Goal: Task Accomplishment & Management: Manage account settings

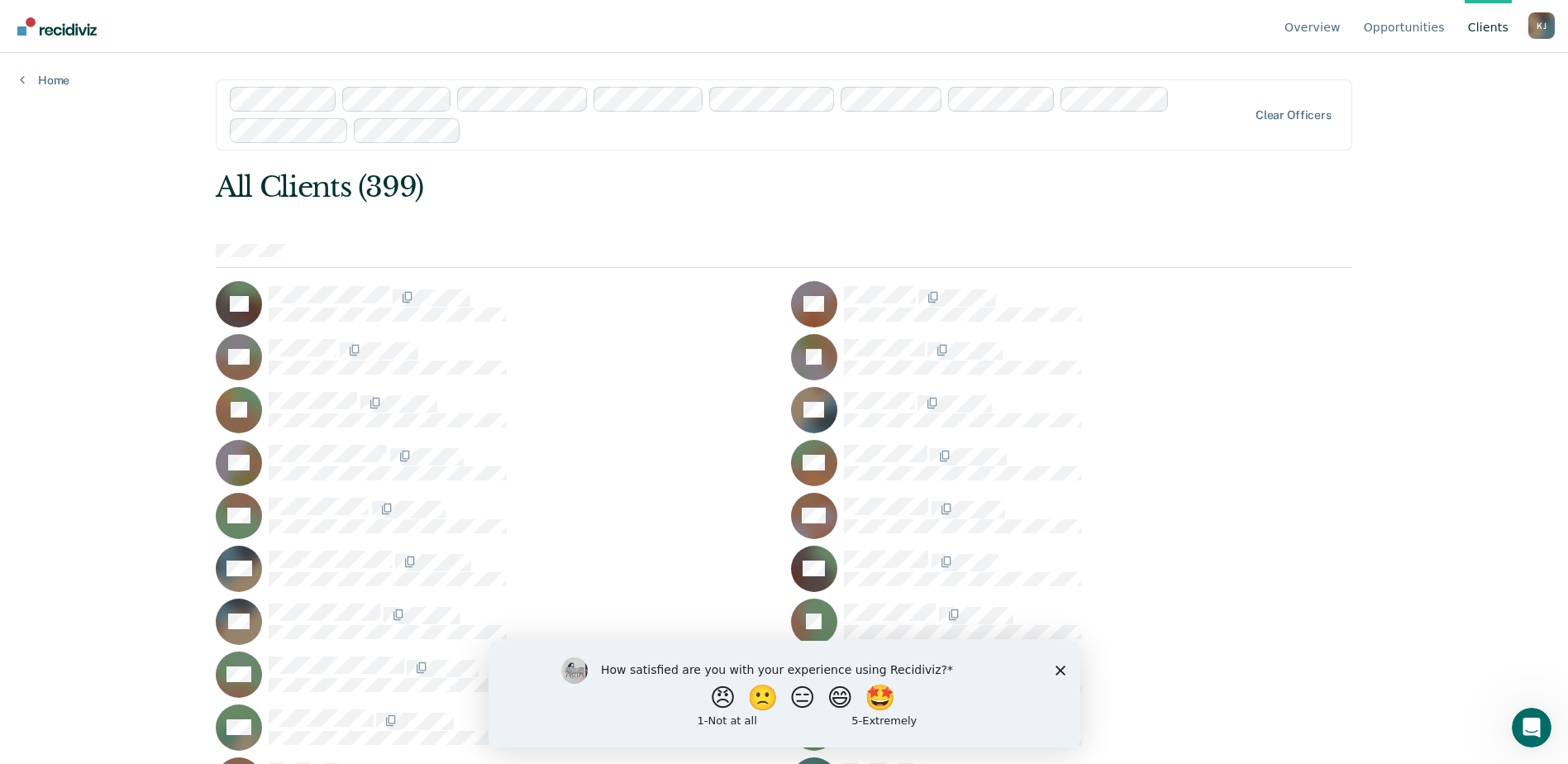
click at [454, 191] on div "All Clients (399)" at bounding box center [671, 187] width 910 height 34
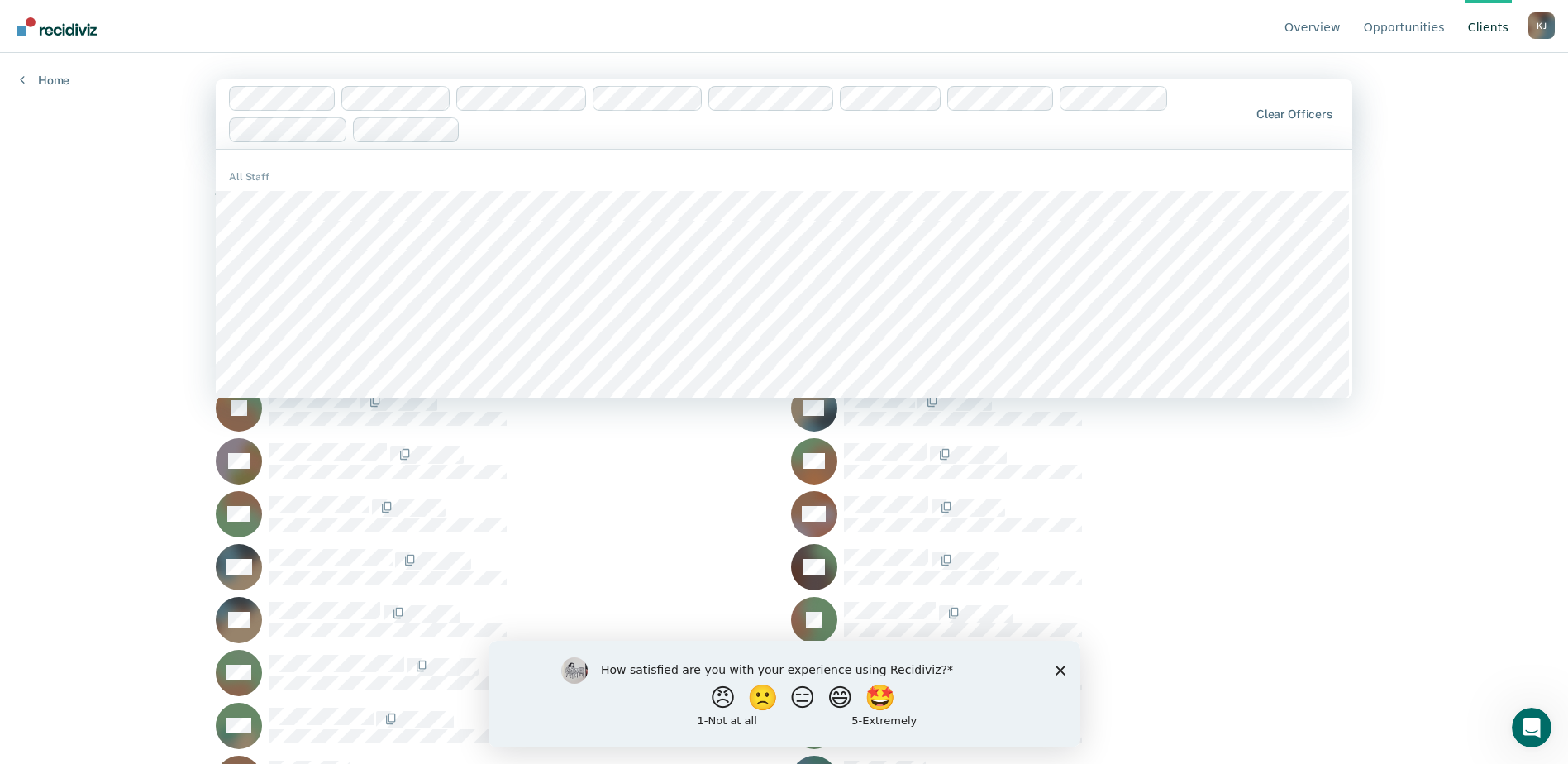
click at [115, 191] on div "Overview Opportunities Client s [PERSON_NAME] [PERSON_NAME] Profile Go to Opera…" at bounding box center [784, 382] width 1568 height 764
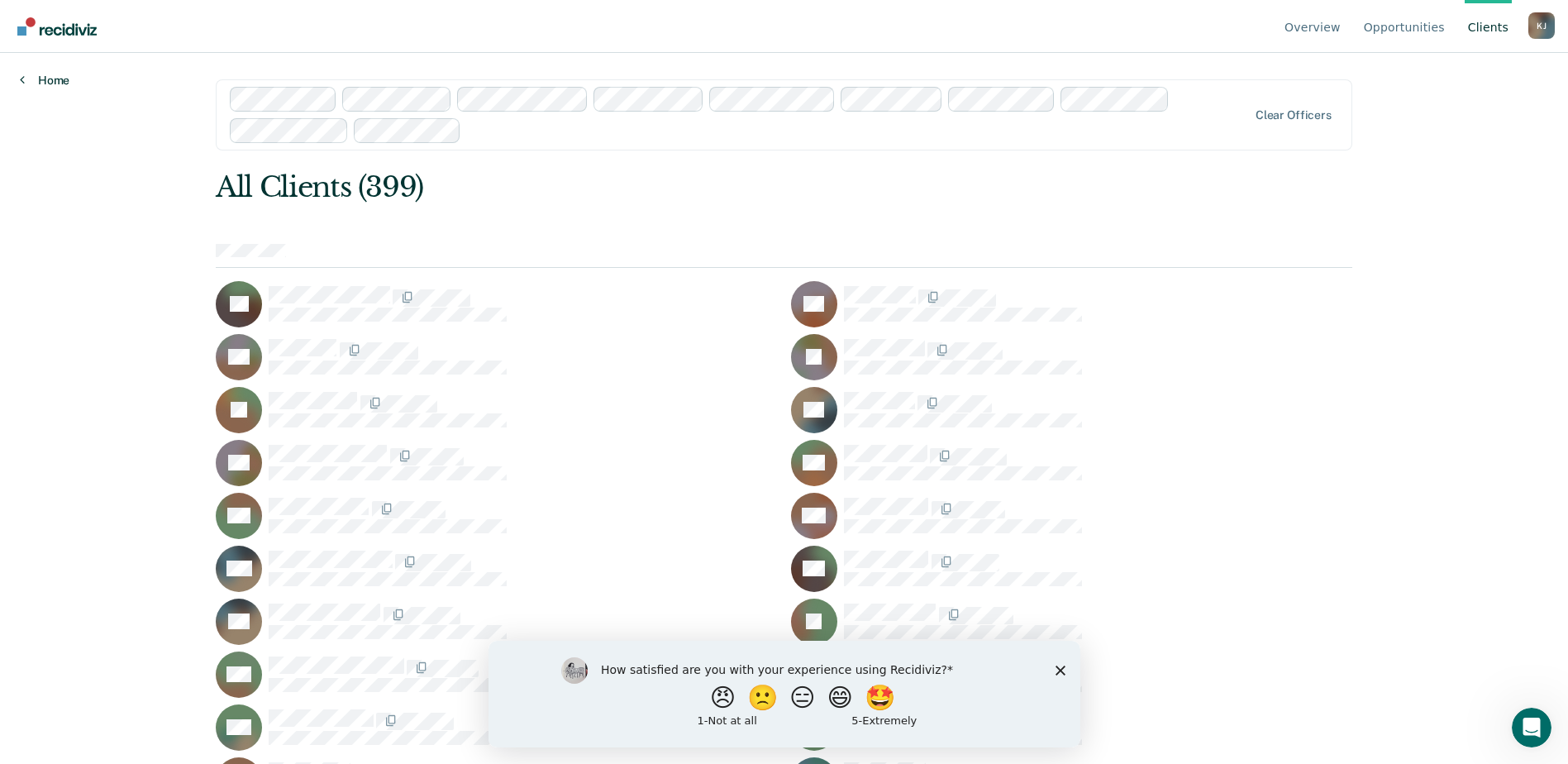
click at [53, 79] on link "Home" at bounding box center [44, 80] width 50 height 15
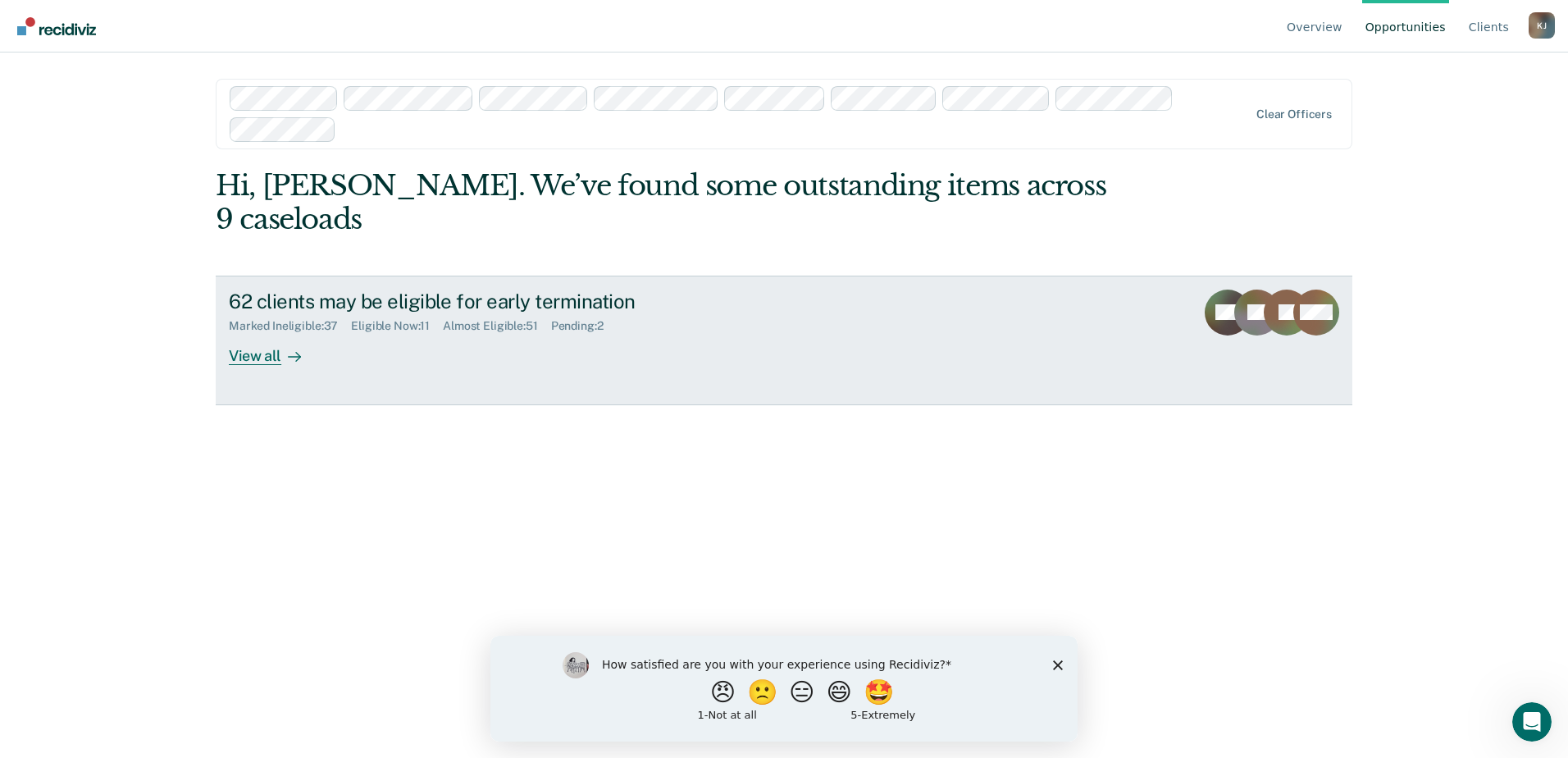
click at [264, 333] on div "View all" at bounding box center [274, 349] width 92 height 32
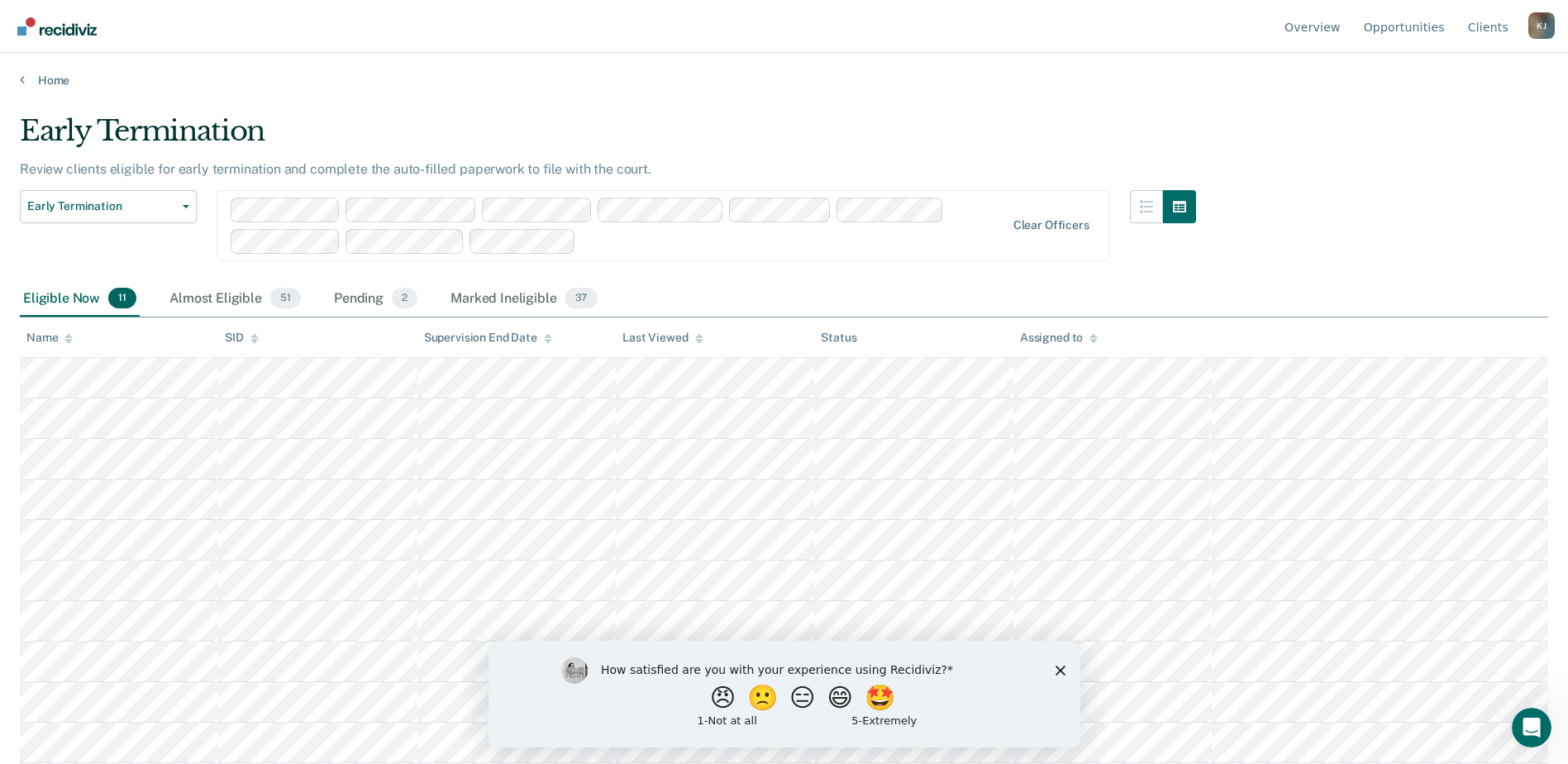
scroll to position [40, 0]
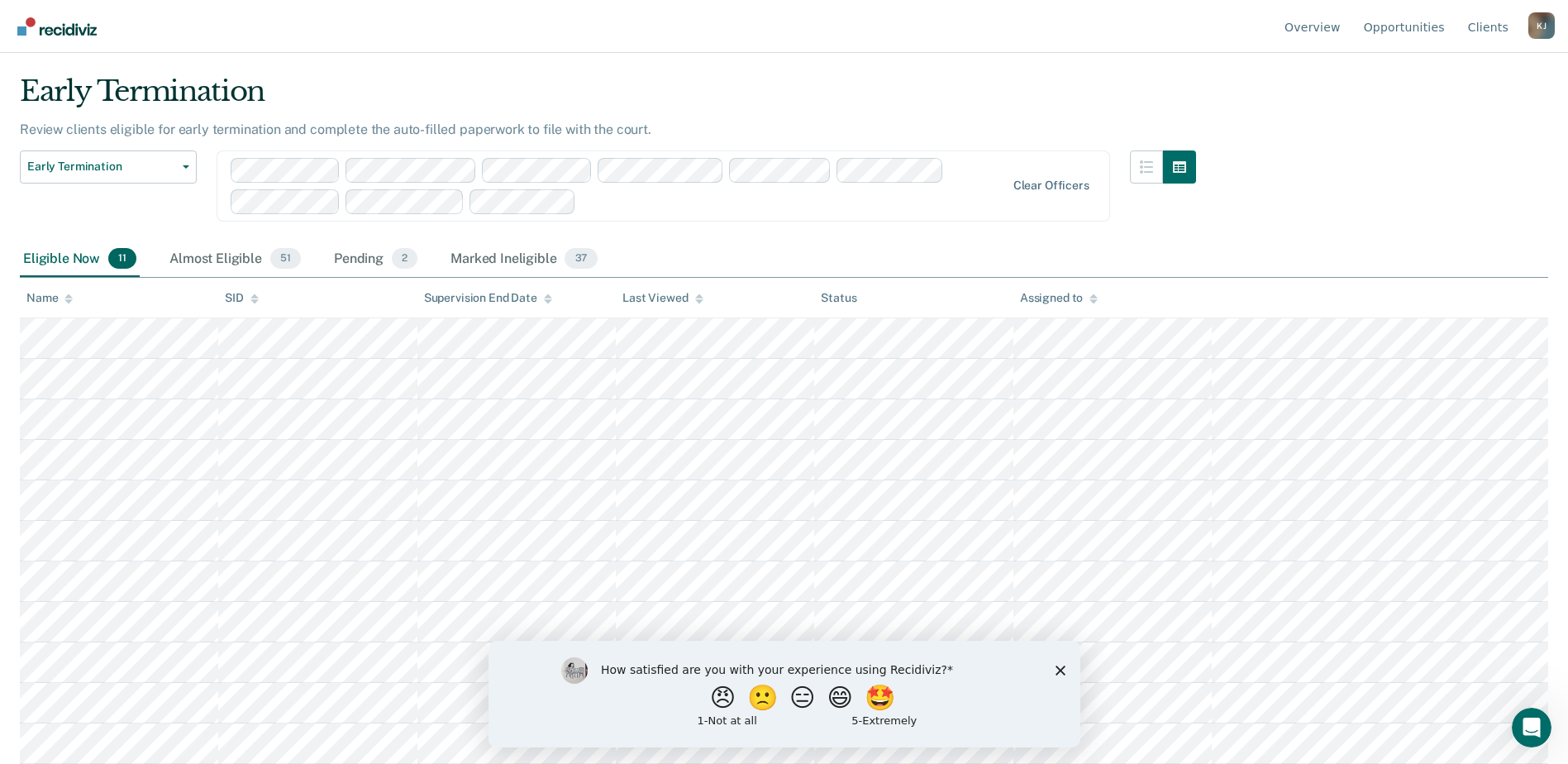
click at [1058, 667] on polygon "Close survey" at bounding box center [1060, 670] width 10 height 10
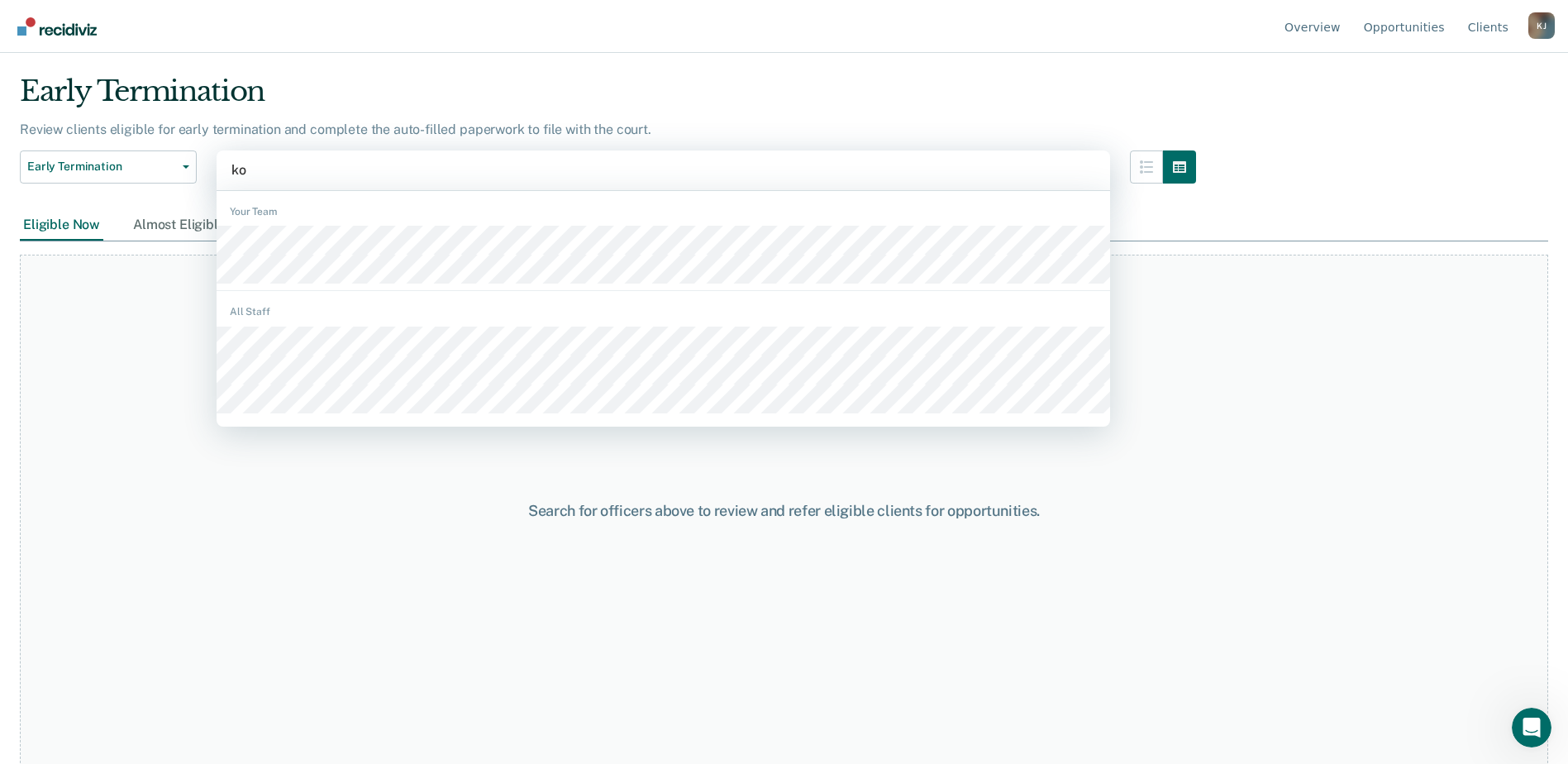
type input "kol"
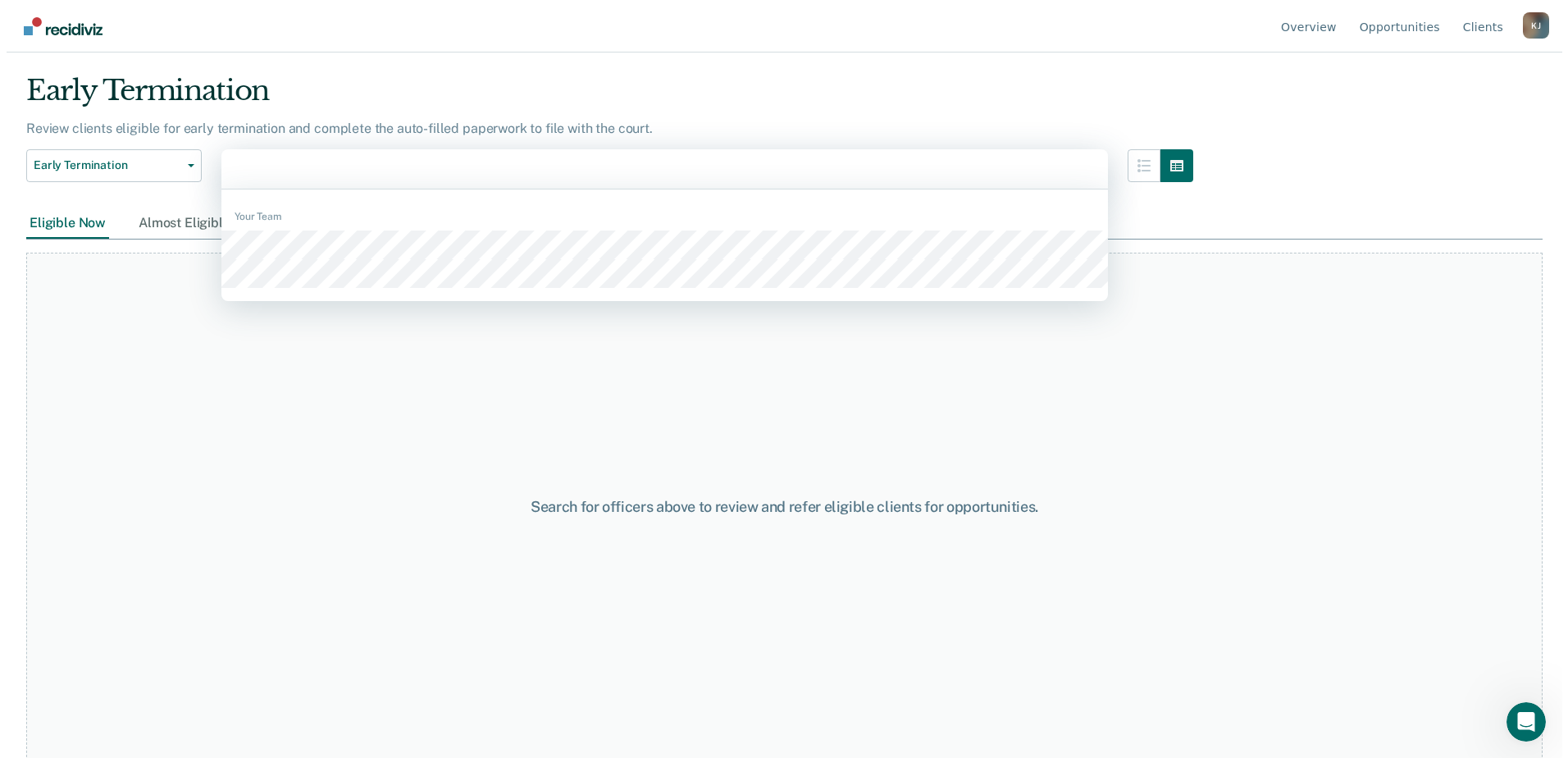
scroll to position [0, 0]
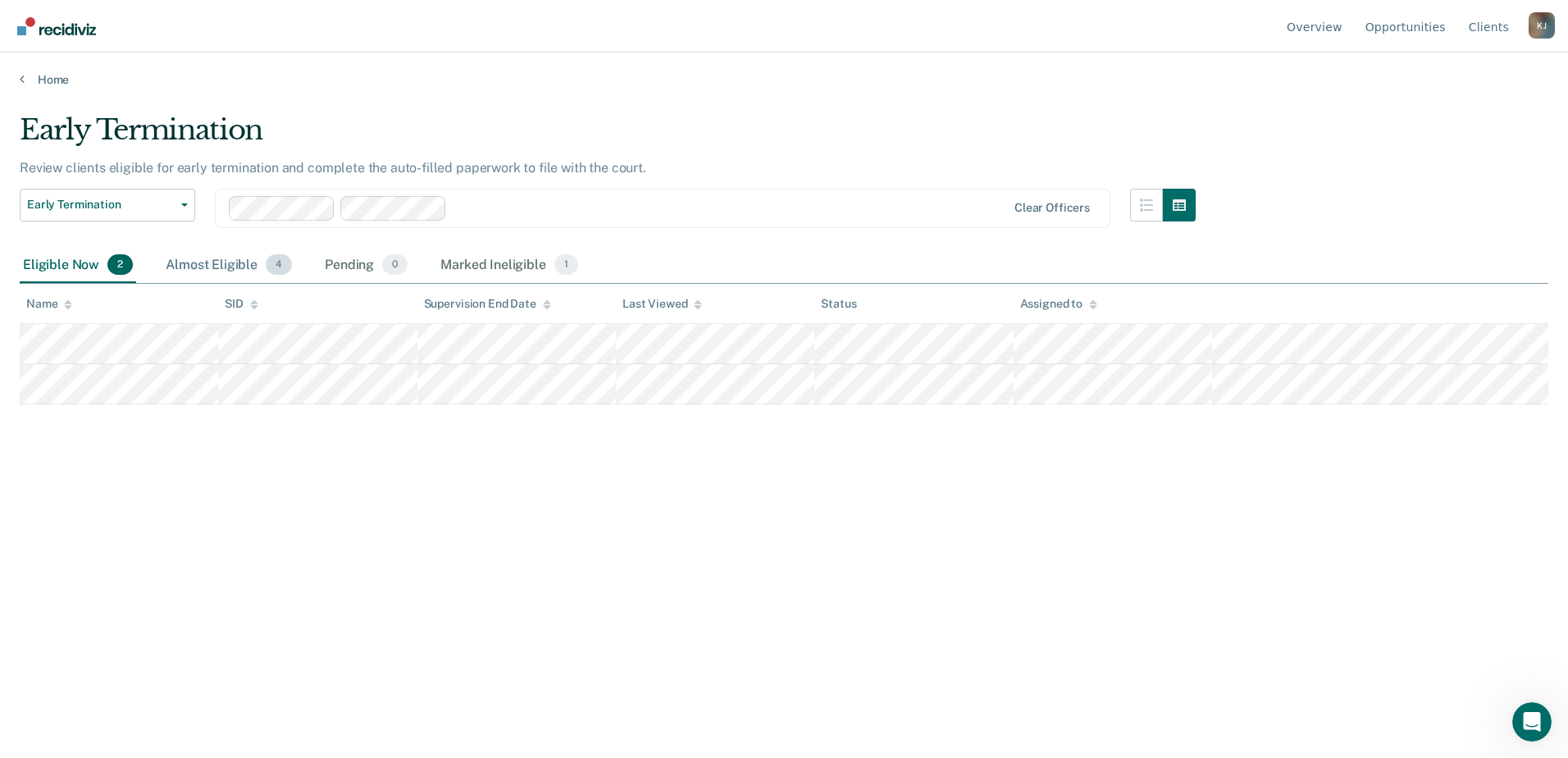
click at [216, 266] on div "Almost Eligible 4" at bounding box center [229, 266] width 133 height 36
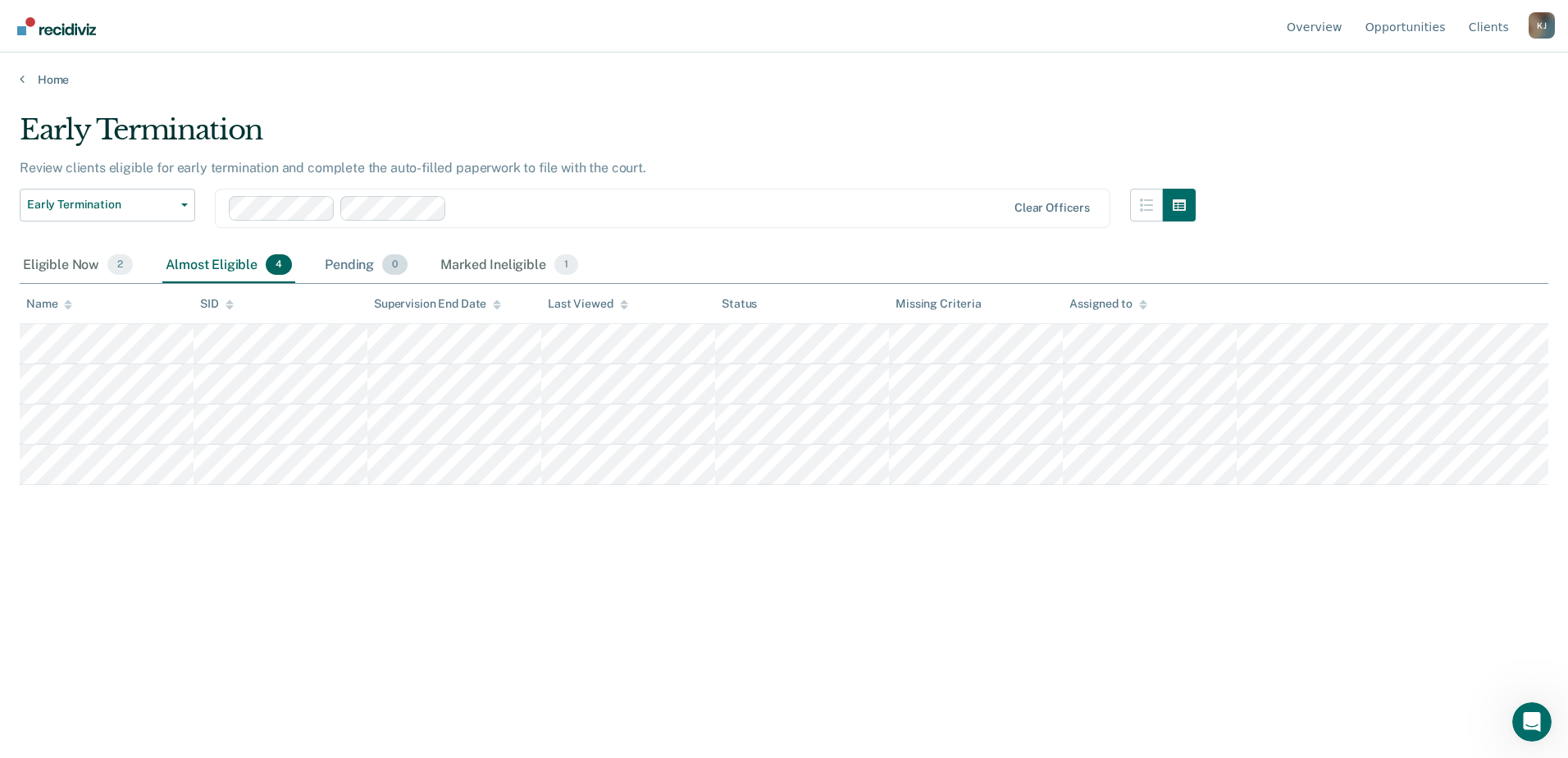
click at [345, 262] on div "Pending 0" at bounding box center [366, 266] width 89 height 36
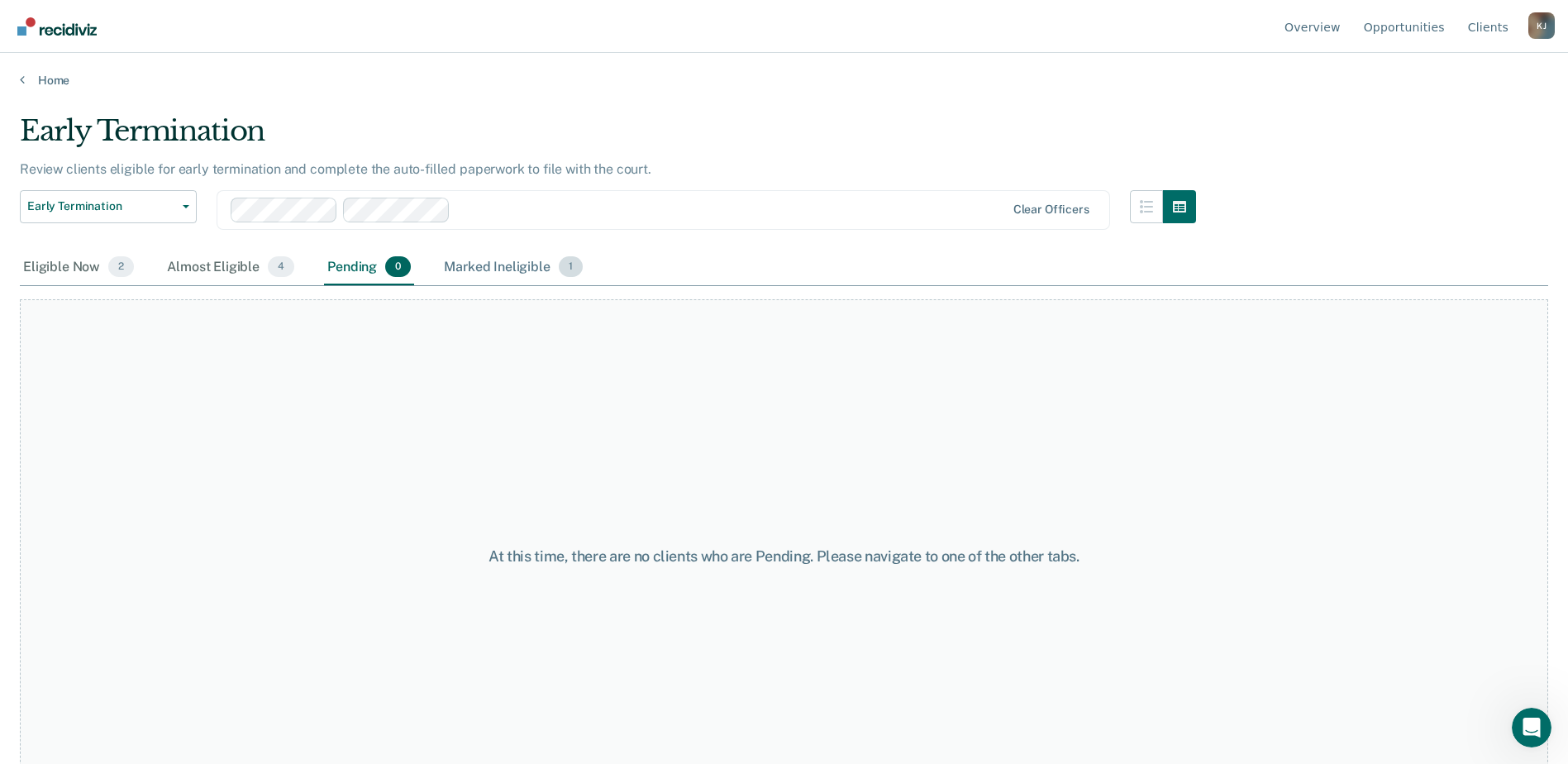
click at [476, 260] on div "Marked Ineligible 1" at bounding box center [513, 268] width 146 height 36
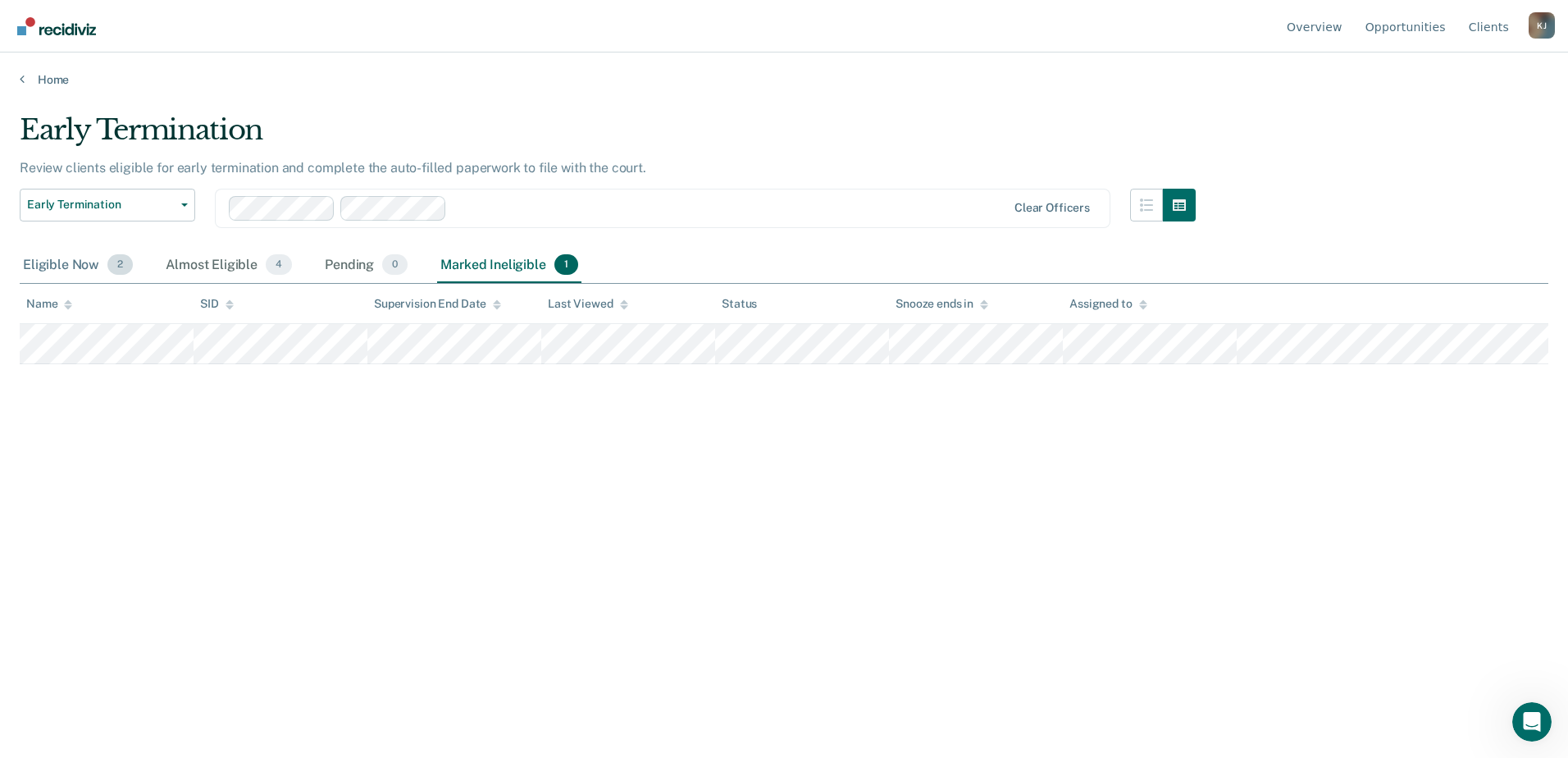
click at [73, 264] on div "Eligible Now 2" at bounding box center [77, 266] width 117 height 36
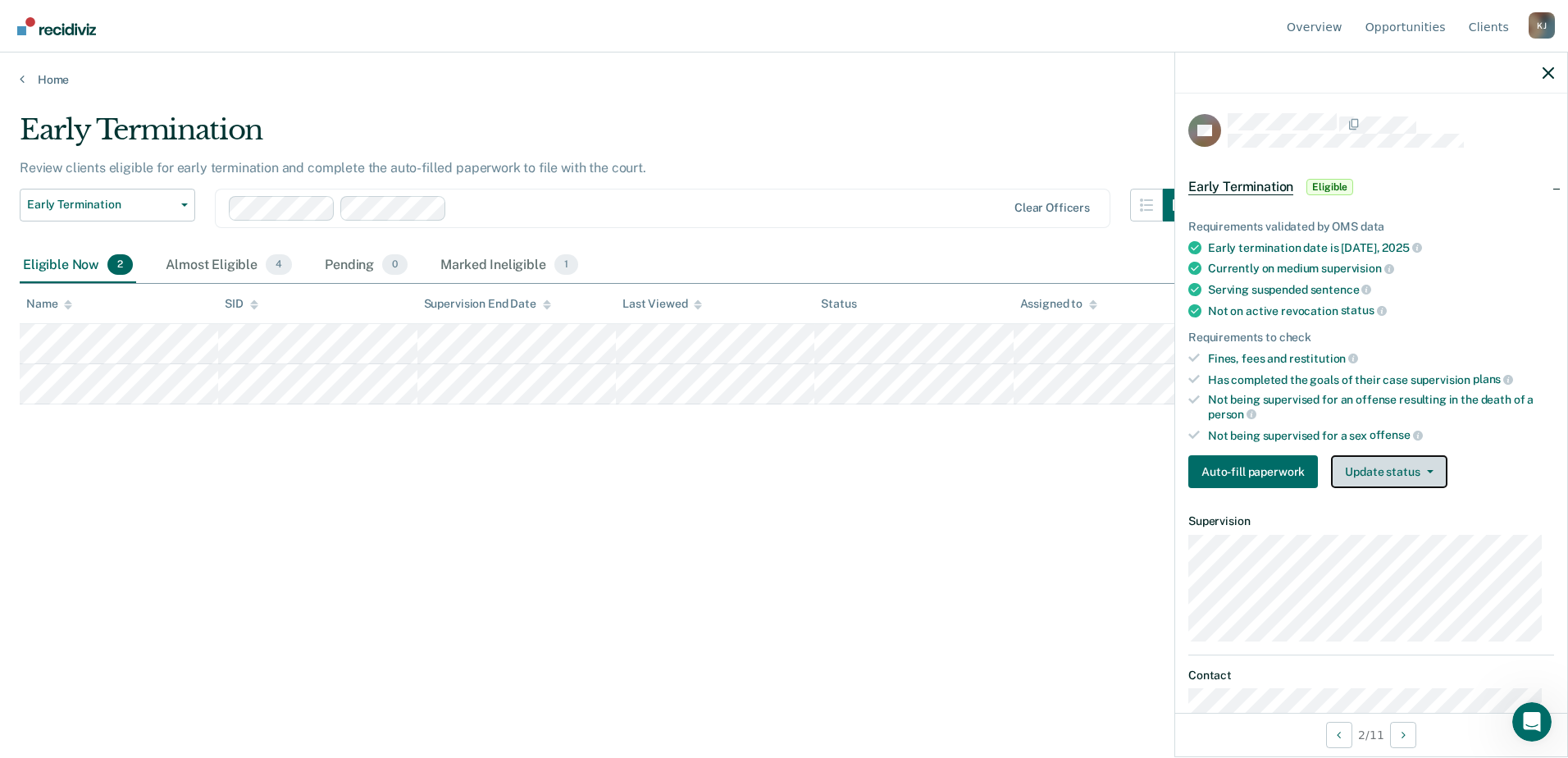
click at [1415, 470] on button "Update status" at bounding box center [1389, 471] width 116 height 33
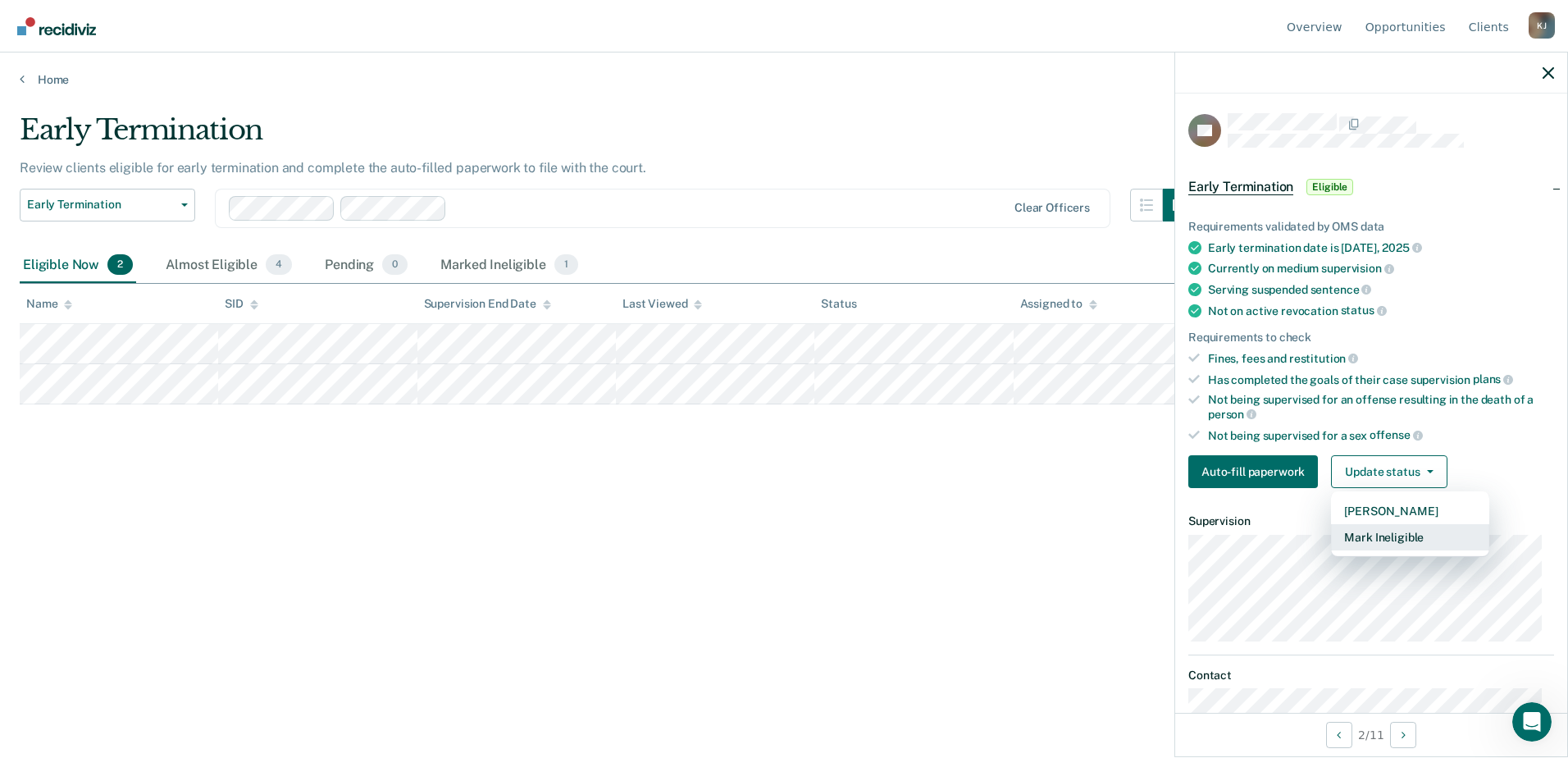
click at [1396, 531] on button "Mark Ineligible" at bounding box center [1410, 537] width 158 height 26
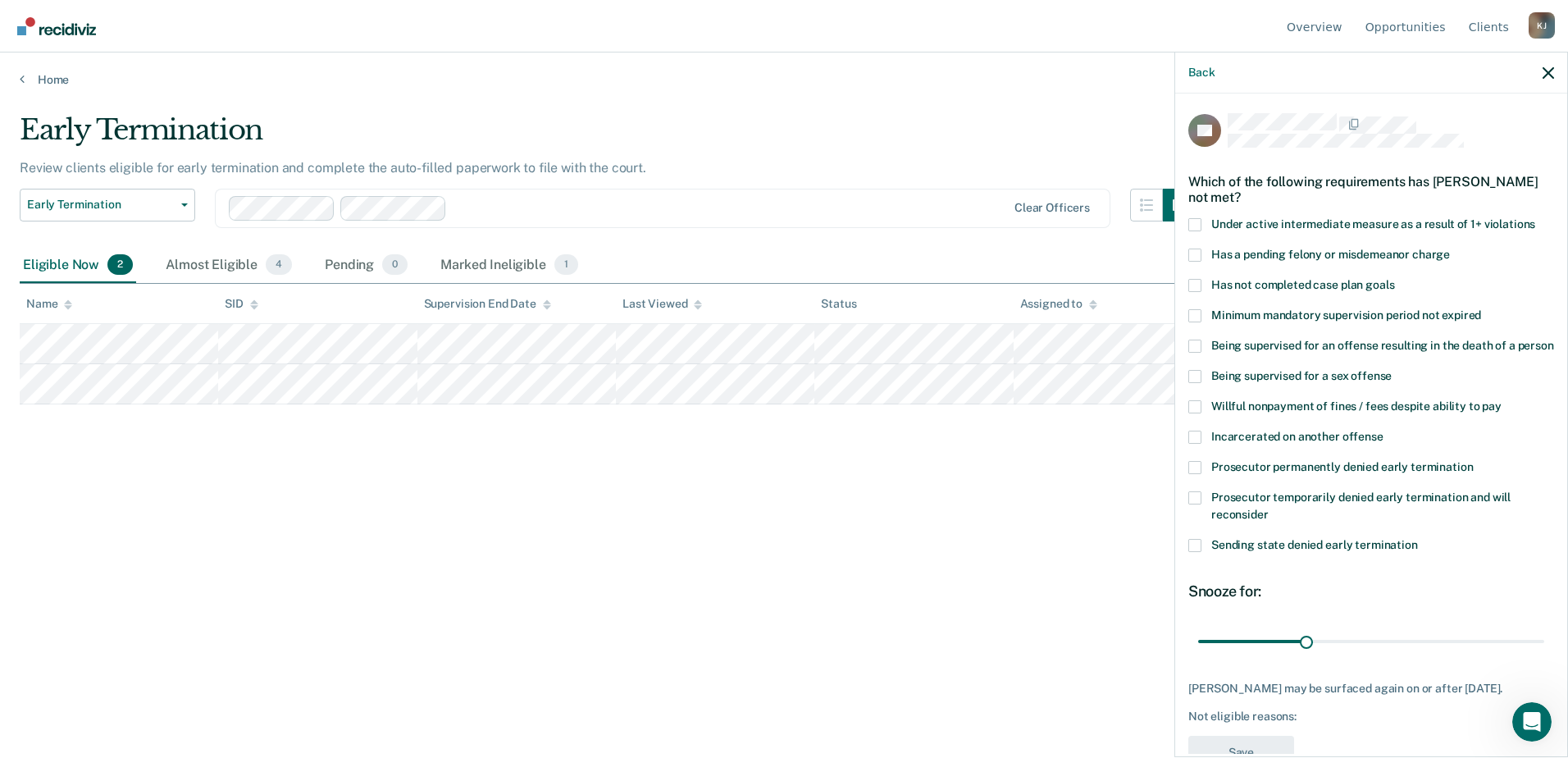
click at [1192, 280] on span at bounding box center [1195, 286] width 13 height 13
click at [1394, 279] on input "Has not completed case plan goals" at bounding box center [1394, 279] width 0 height 0
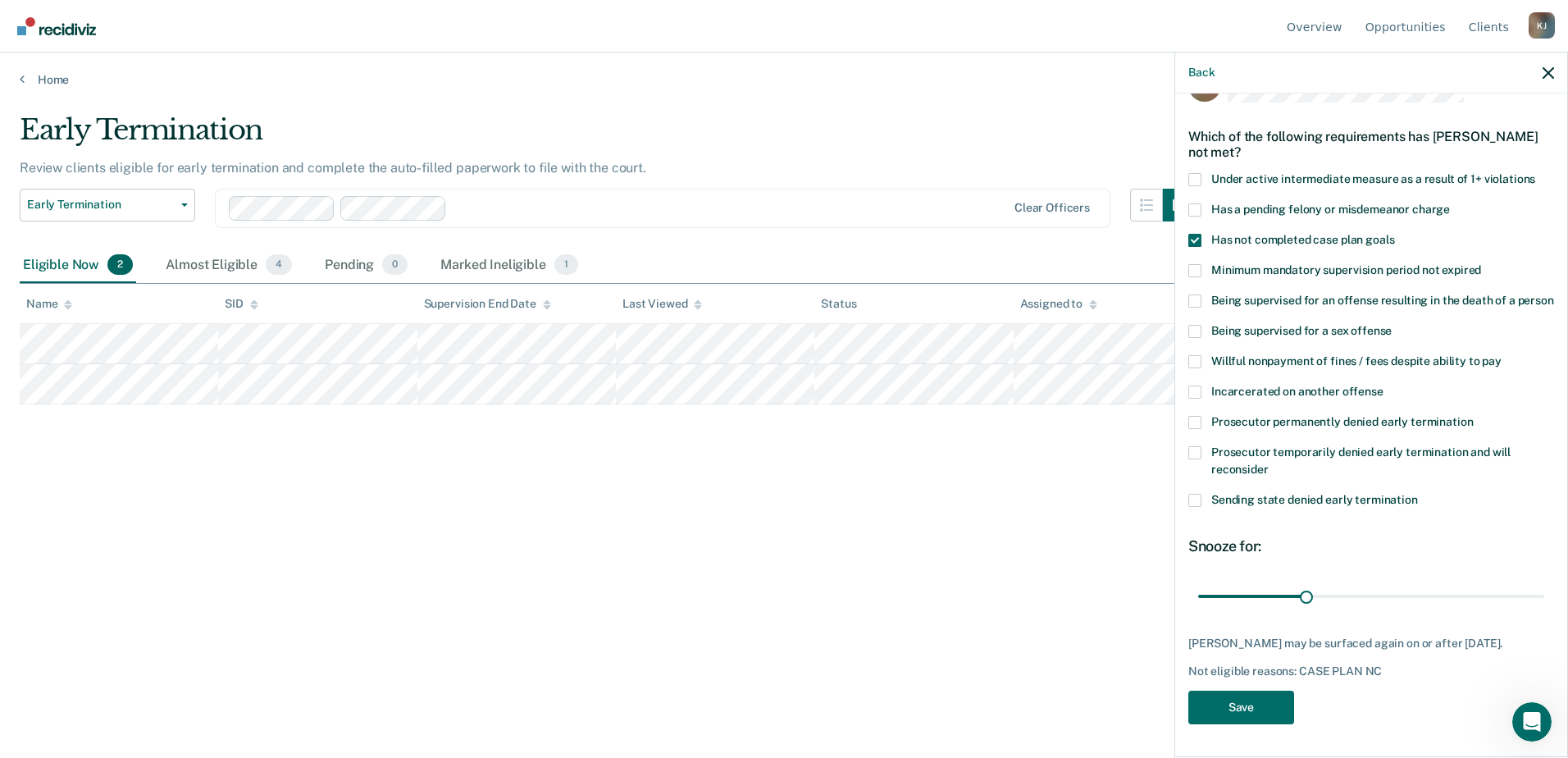
scroll to position [75, 0]
drag, startPoint x: 1302, startPoint y: 585, endPoint x: 1404, endPoint y: 587, distance: 102.0
type input "60"
click at [1404, 587] on input "range" at bounding box center [1371, 596] width 346 height 29
click at [1254, 701] on button "Save" at bounding box center [1241, 708] width 106 height 34
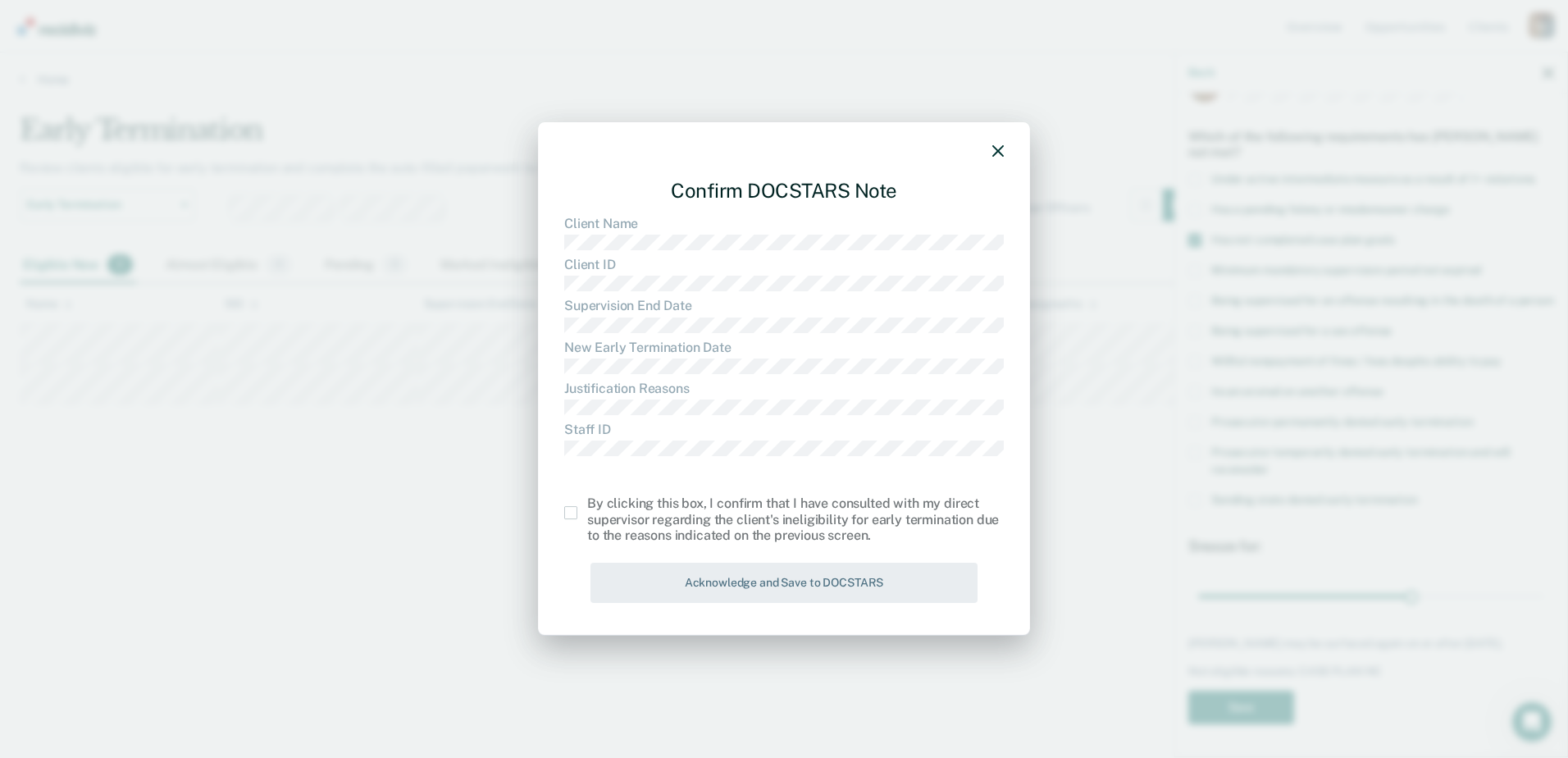
click at [569, 517] on span at bounding box center [571, 513] width 13 height 13
click at [587, 506] on input "checkbox" at bounding box center [587, 506] width 0 height 0
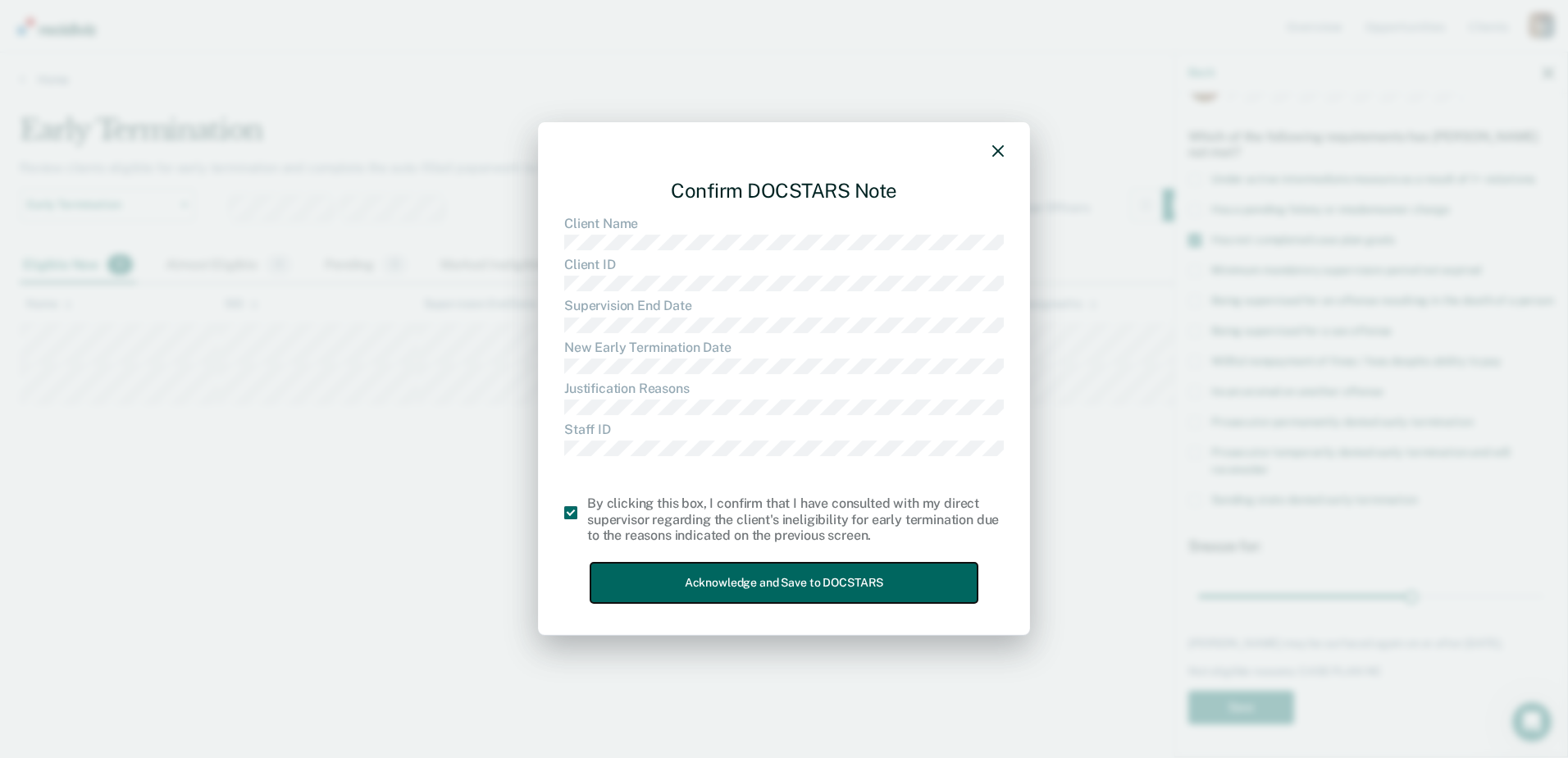
click at [797, 583] on button "Acknowledge and Save to DOCSTARS" at bounding box center [784, 583] width 387 height 40
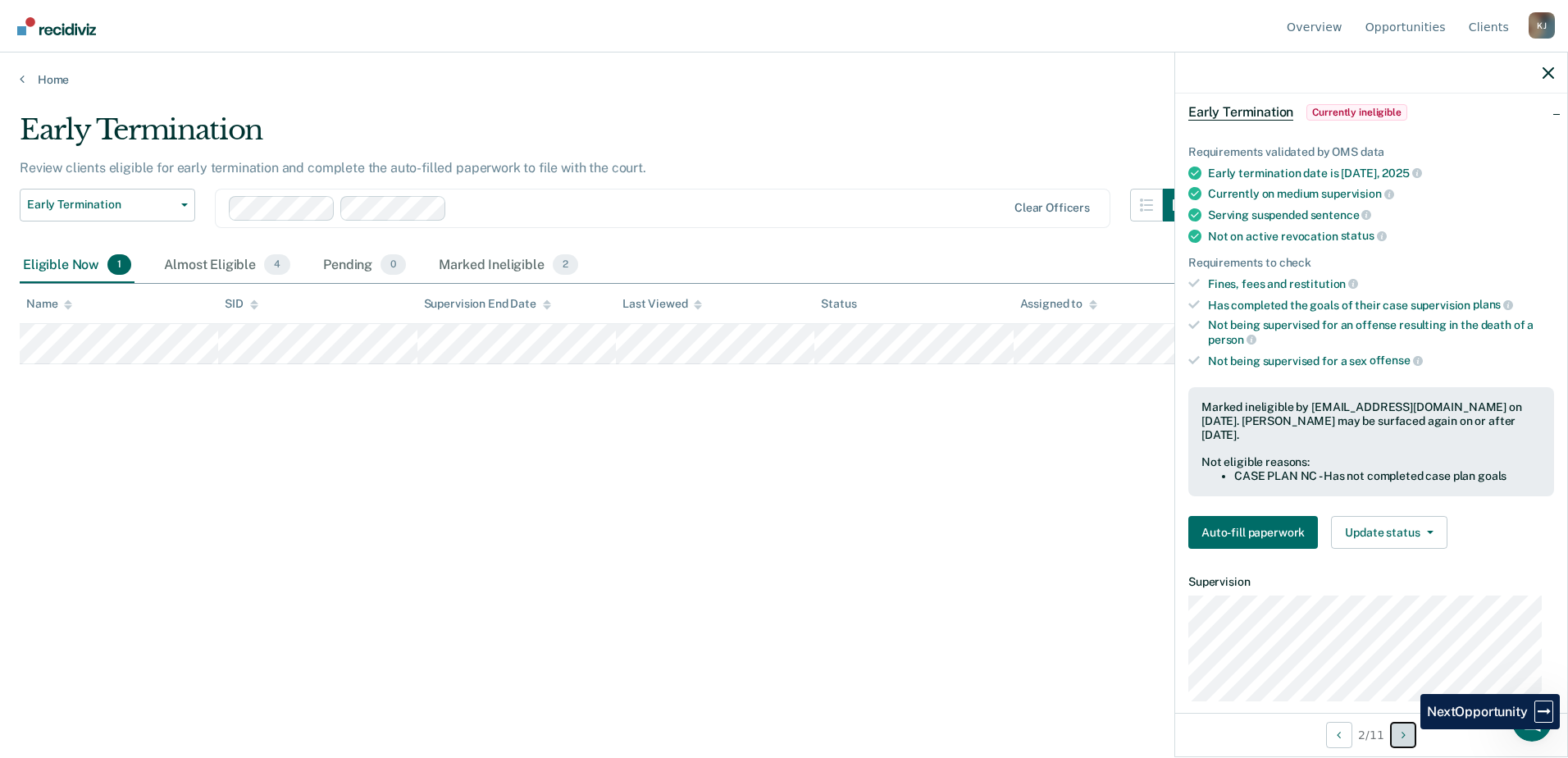
click at [1408, 729] on button "Next Opportunity" at bounding box center [1402, 734] width 26 height 26
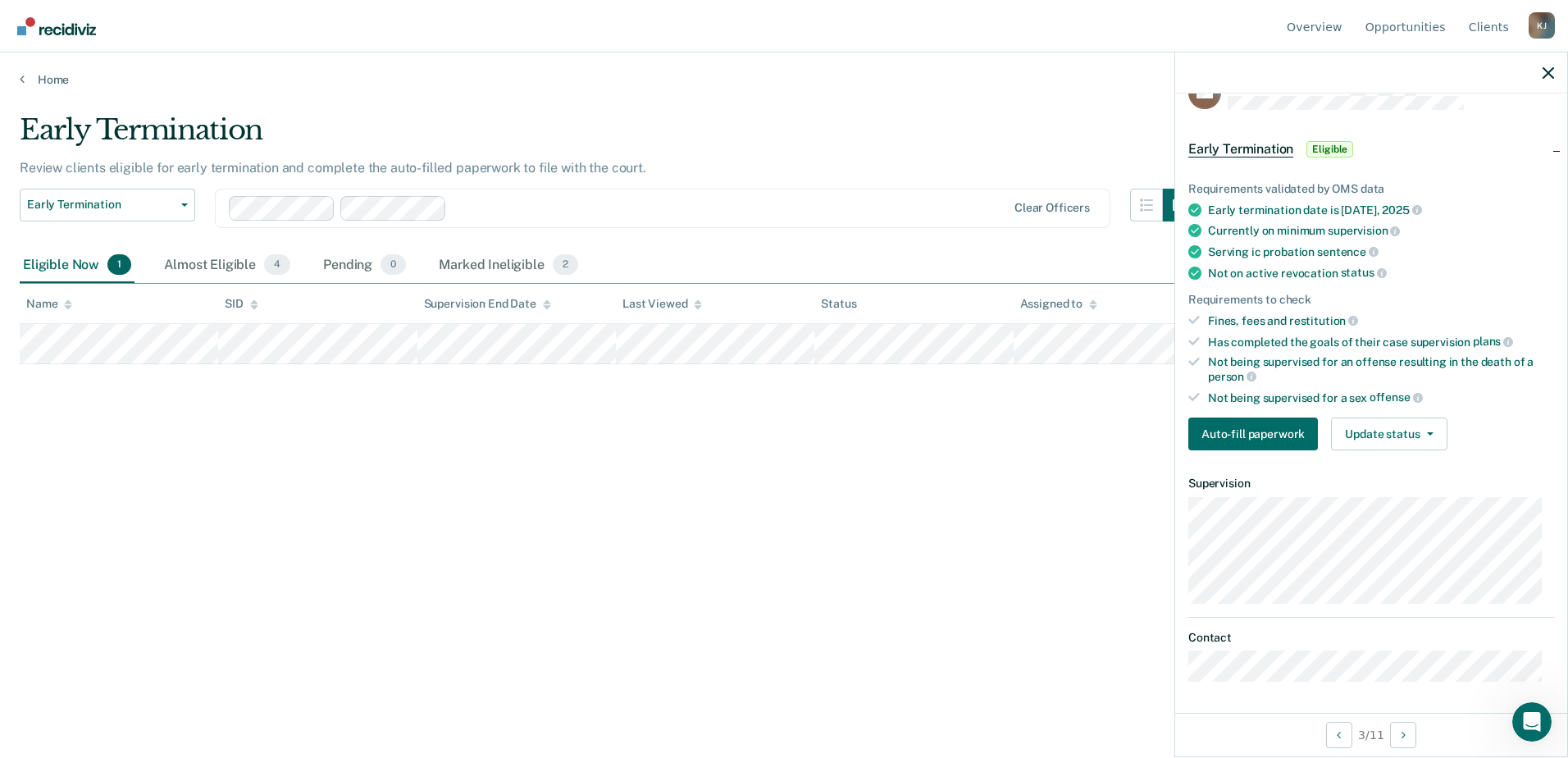
scroll to position [0, 0]
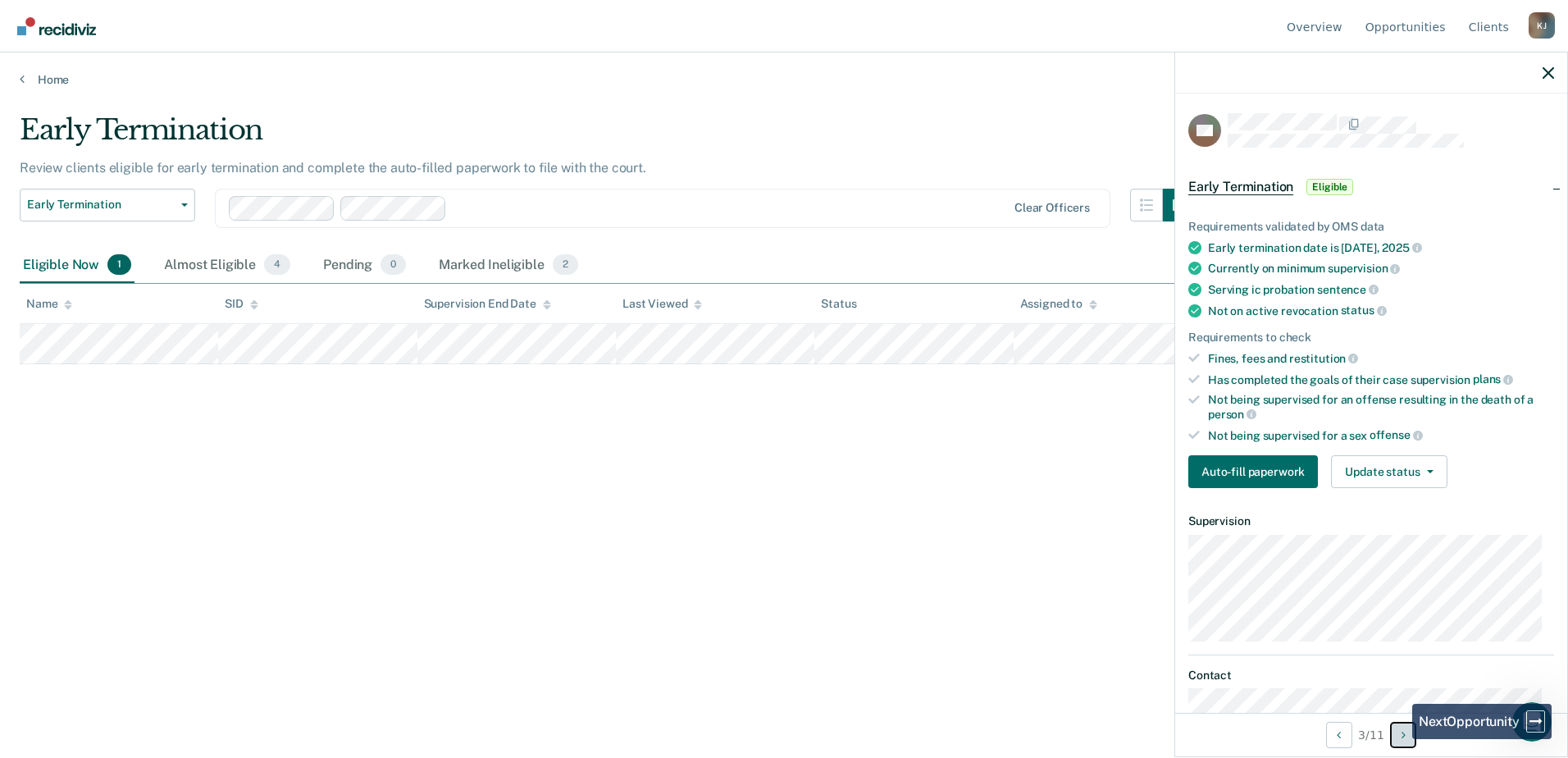
click at [1400, 739] on button "Next Opportunity" at bounding box center [1402, 734] width 26 height 26
click at [1401, 739] on button "Next Opportunity" at bounding box center [1402, 734] width 26 height 26
click at [1402, 739] on button "Next Opportunity" at bounding box center [1402, 734] width 26 height 26
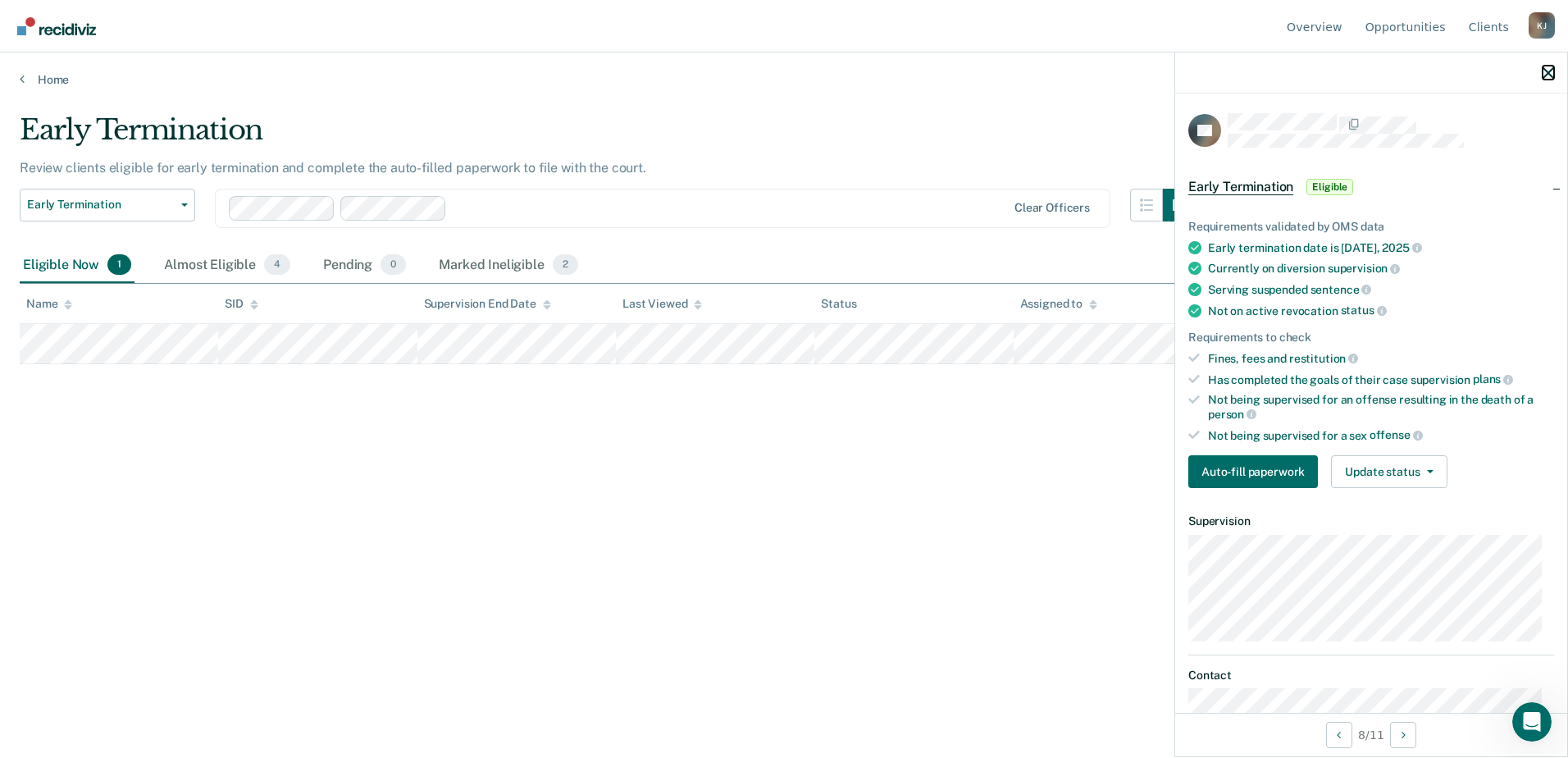
click at [1544, 70] on icon "button" at bounding box center [1549, 73] width 12 height 12
